Goal: Navigation & Orientation: Find specific page/section

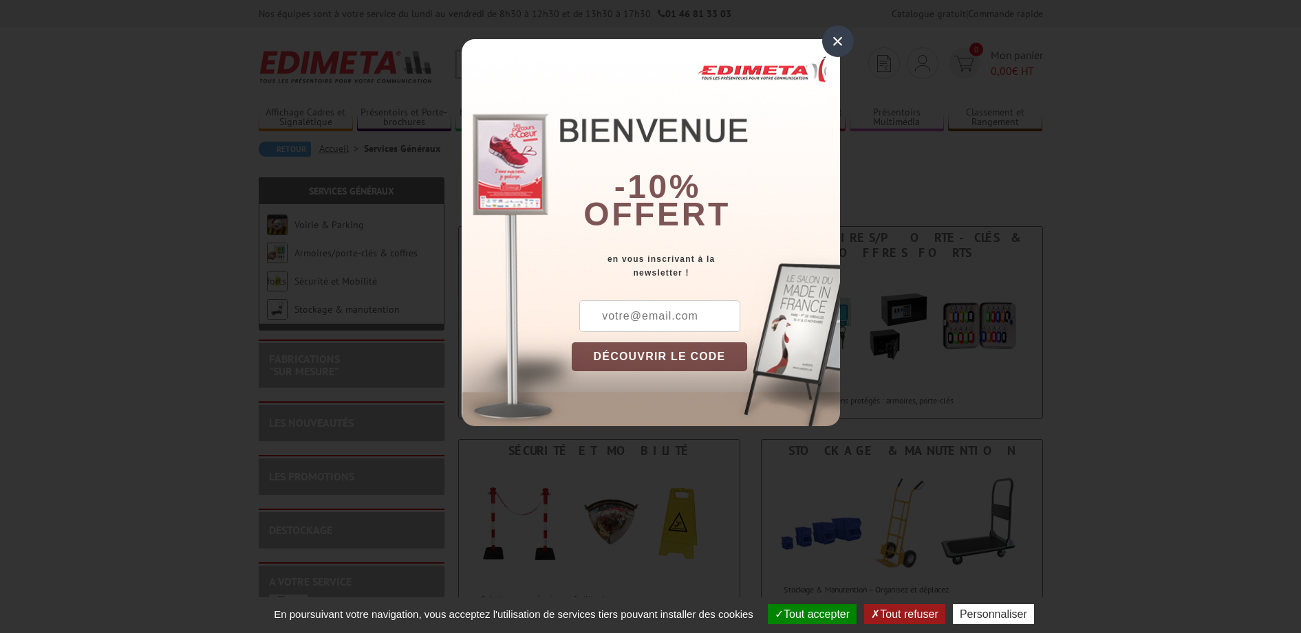
click at [543, 129] on div "× -10% offert en vous inscrivant à la newsletter ! DÉCOUVRIR LE CODE Copier le …" at bounding box center [651, 232] width 378 height 387
click at [565, 127] on div "× -10% offert en vous inscrivant à la newsletter ! DÉCOUVRIR LE CODE Copier le …" at bounding box center [651, 232] width 378 height 387
click at [549, 122] on div "× -10% offert en vous inscrivant à la newsletter ! DÉCOUVRIR LE CODE Copier le …" at bounding box center [651, 232] width 378 height 387
drag, startPoint x: 545, startPoint y: 131, endPoint x: 536, endPoint y: 142, distance: 14.1
click at [536, 142] on div "× -10% offert en vous inscrivant à la newsletter ! DÉCOUVRIR LE CODE Copier le …" at bounding box center [651, 232] width 378 height 387
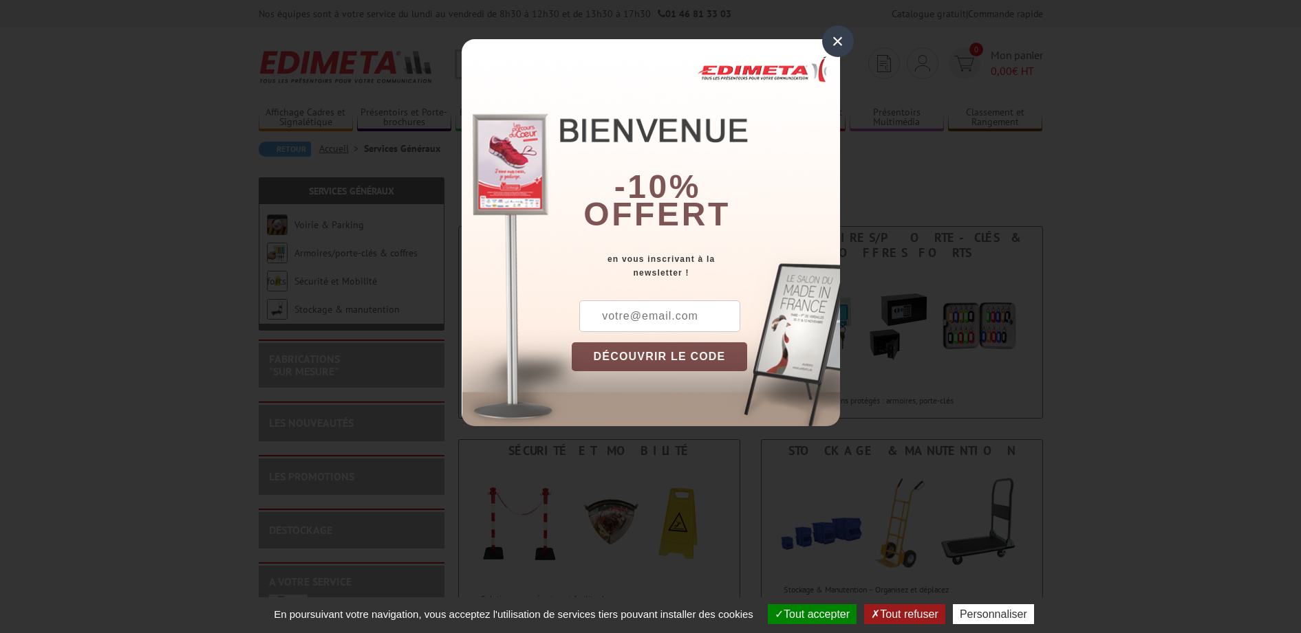
click at [532, 144] on div "× -10% offert en vous inscrivant à la newsletter ! DÉCOUVRIR LE CODE Copier le …" at bounding box center [651, 232] width 378 height 387
click at [543, 151] on div "× -10% offert en vous inscrivant à la newsletter ! DÉCOUVRIR LE CODE Copier le …" at bounding box center [651, 232] width 378 height 387
click at [542, 144] on div "× -10% offert en vous inscrivant à la newsletter ! DÉCOUVRIR LE CODE Copier le …" at bounding box center [651, 232] width 378 height 387
click at [545, 138] on div "× -10% offert en vous inscrivant à la newsletter ! DÉCOUVRIR LE CODE Copier le …" at bounding box center [651, 232] width 378 height 387
click at [532, 136] on div "× -10% offert en vous inscrivant à la newsletter ! DÉCOUVRIR LE CODE Copier le …" at bounding box center [651, 232] width 378 height 387
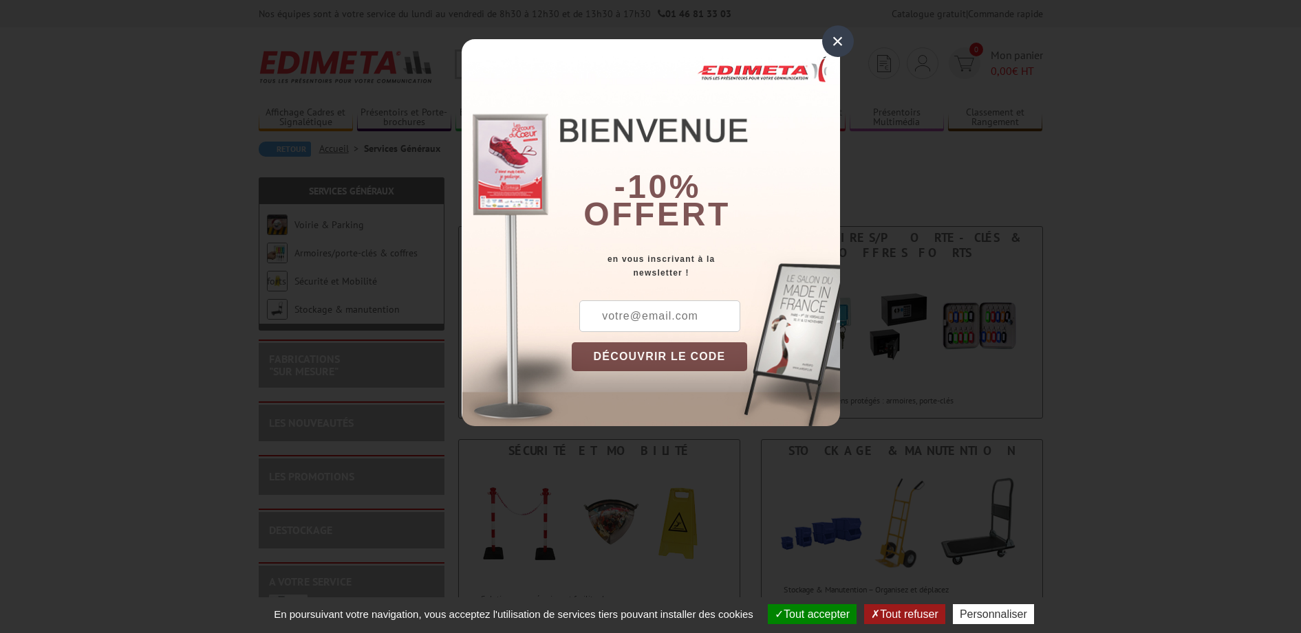
click at [532, 140] on div "× -10% offert en vous inscrivant à la newsletter ! DÉCOUVRIR LE CODE Copier le …" at bounding box center [651, 232] width 378 height 387
click at [551, 160] on div "× -10% offert en vous inscrivant à la newsletter ! DÉCOUVRIR LE CODE Copier le …" at bounding box center [651, 232] width 378 height 387
click at [559, 146] on div "× -10% offert en vous inscrivant à la newsletter ! DÉCOUVRIR LE CODE Copier le …" at bounding box center [651, 232] width 378 height 387
click at [508, 113] on div "× -10% offert en vous inscrivant à la newsletter ! DÉCOUVRIR LE CODE Copier le …" at bounding box center [651, 232] width 378 height 387
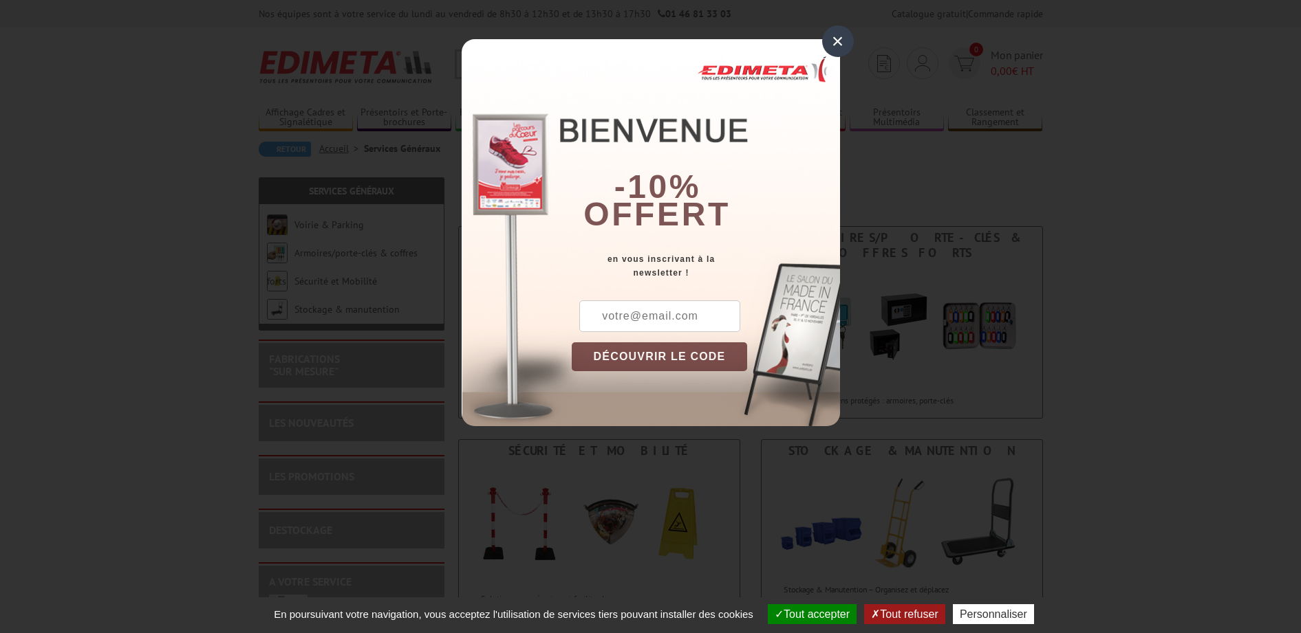
click at [496, 120] on div "× -10% offert en vous inscrivant à la newsletter ! DÉCOUVRIR LE CODE Copier le …" at bounding box center [651, 232] width 378 height 387
click at [507, 107] on div "× -10% offert en vous inscrivant à la newsletter ! DÉCOUVRIR LE CODE Copier le …" at bounding box center [651, 232] width 378 height 387
click at [543, 21] on div "× -10% offert en vous inscrivant à la newsletter ! DÉCOUVRIR LE CODE Copier le …" at bounding box center [650, 223] width 1301 height 447
